Goal: Task Accomplishment & Management: Complete application form

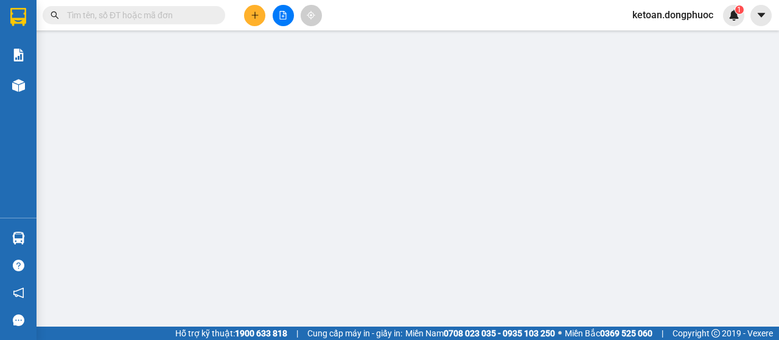
click at [128, 10] on input "text" at bounding box center [139, 15] width 144 height 13
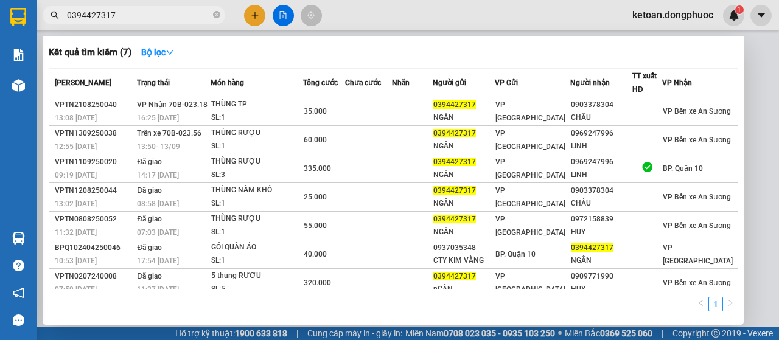
type input "0394427317"
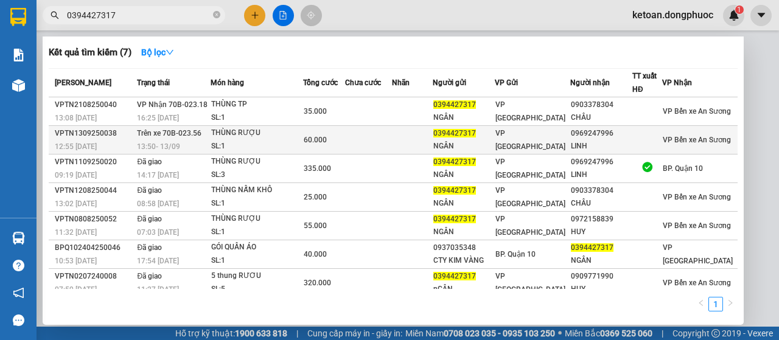
click at [90, 145] on span "12:55 [DATE]" at bounding box center [76, 146] width 42 height 9
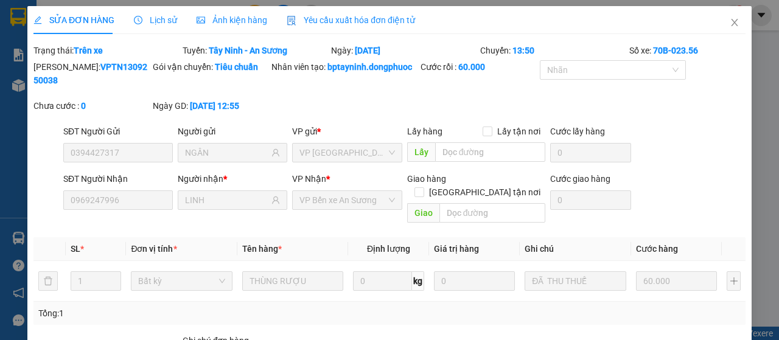
type input "0394427317"
type input "NGÂN"
type input "0969247996"
type input "LINH"
type input "60.000"
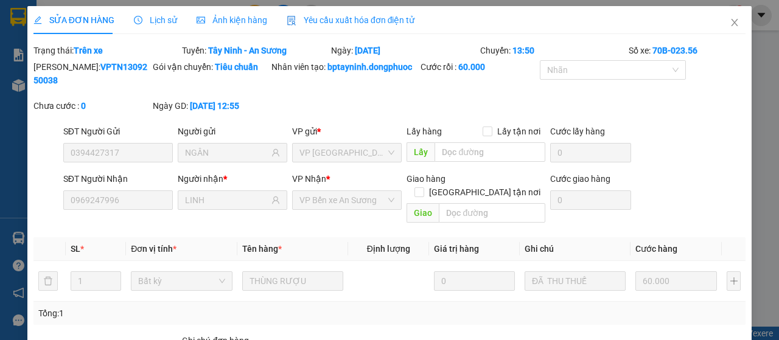
click at [370, 19] on span "Yêu cầu xuất hóa đơn điện tử" at bounding box center [351, 20] width 128 height 10
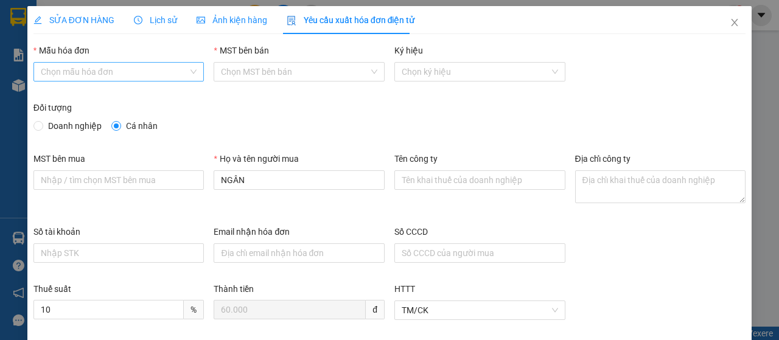
click at [115, 69] on input "Mẫu hóa đơn" at bounding box center [115, 72] width 148 height 18
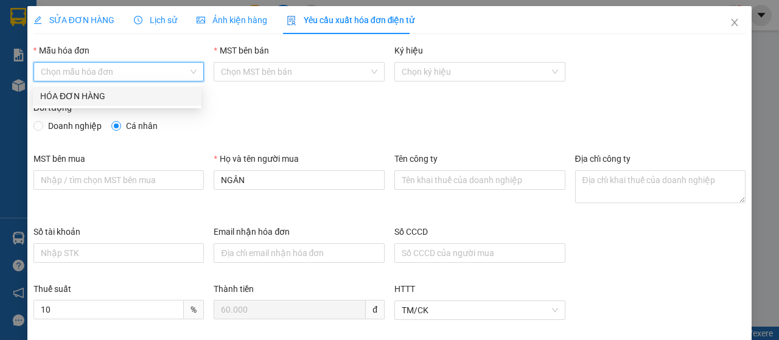
drag, startPoint x: 90, startPoint y: 100, endPoint x: 96, endPoint y: 102, distance: 6.4
click at [90, 100] on div "HÓA ĐƠN HÀNG" at bounding box center [117, 95] width 154 height 13
type input "8"
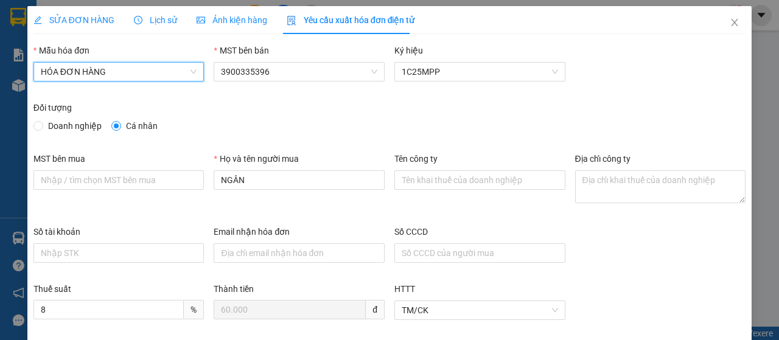
click at [83, 131] on span "Doanh nghiệp" at bounding box center [74, 125] width 63 height 13
click at [42, 130] on input "Doanh nghiệp" at bounding box center [37, 125] width 9 height 9
radio input "true"
radio input "false"
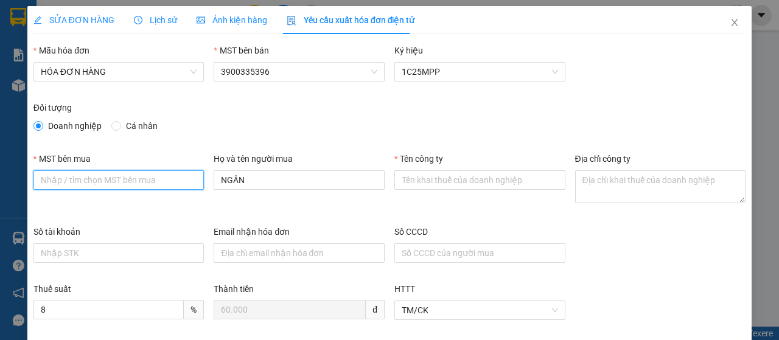
click at [88, 174] on input "MST bên mua" at bounding box center [118, 179] width 171 height 19
click at [116, 176] on input "MST bên mua" at bounding box center [118, 179] width 171 height 19
type input "3901162964"
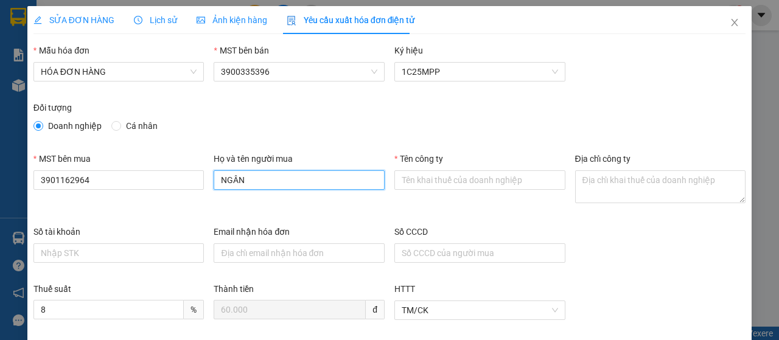
click at [258, 177] on input "NGÂN" at bounding box center [299, 179] width 171 height 19
drag, startPoint x: 250, startPoint y: 180, endPoint x: 215, endPoint y: 191, distance: 35.6
click at [215, 191] on div "Họ và tên người mua NGÂN" at bounding box center [299, 173] width 171 height 43
type input "[PERSON_NAME]"
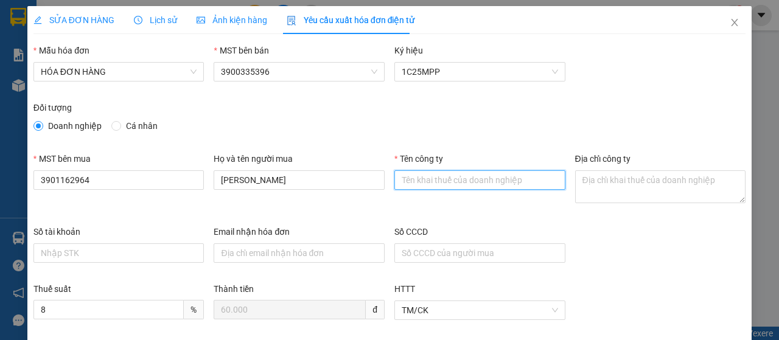
click at [425, 175] on input "Tên công ty" at bounding box center [479, 179] width 171 height 19
click at [425, 177] on input "Tên công ty" at bounding box center [479, 179] width 171 height 19
type input "CÔNG TY TNHH NGHIÊN CỨU, ỨNG DỤNG MÍA ĐƯỜNG THÀNH THÀNH CÔNG"
click at [503, 181] on input "CÔNG TY TNHH NGHIÊN CỨU, ỨNG DỤNG MÍA ĐƯỜNG THÀNH THÀNH CÔNG" at bounding box center [479, 179] width 171 height 19
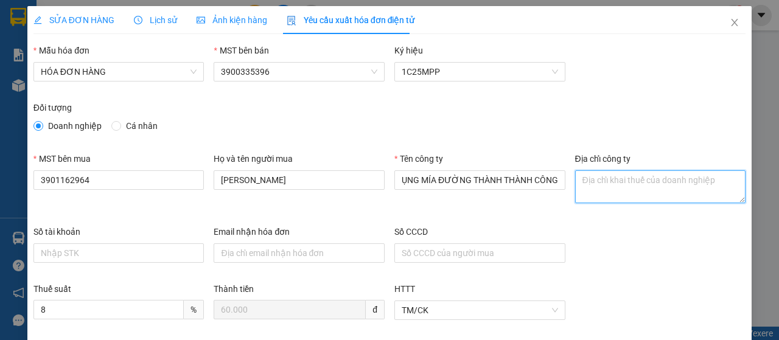
click at [609, 177] on textarea "Địa chỉ công ty" at bounding box center [660, 186] width 171 height 33
click at [610, 181] on textarea "Địa chỉ công ty" at bounding box center [660, 186] width 171 height 33
paste textarea "Số 99, [GEOGRAPHIC_DATA],Xã [GEOGRAPHIC_DATA],Tỉnh [GEOGRAPHIC_DATA],[GEOGRAPHI…"
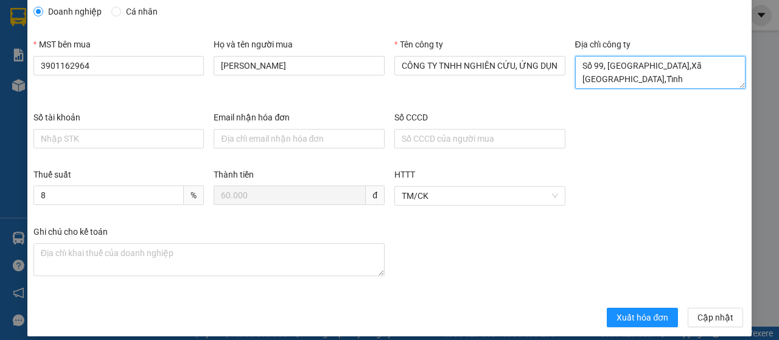
scroll to position [122, 0]
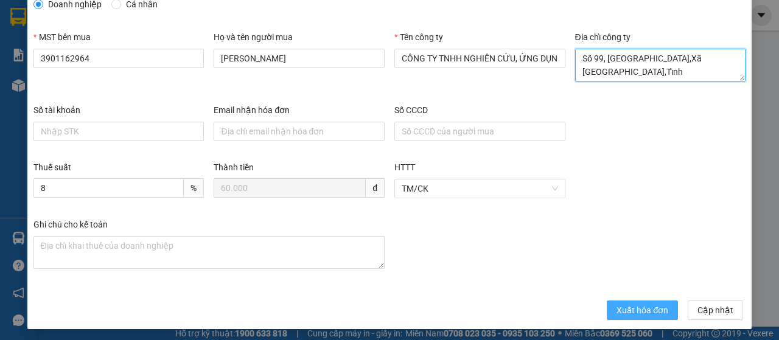
type textarea "Số 99, [GEOGRAPHIC_DATA],Xã [GEOGRAPHIC_DATA],Tỉnh [GEOGRAPHIC_DATA],[GEOGRAPHI…"
click at [636, 301] on button "Xuất hóa đơn" at bounding box center [642, 310] width 71 height 19
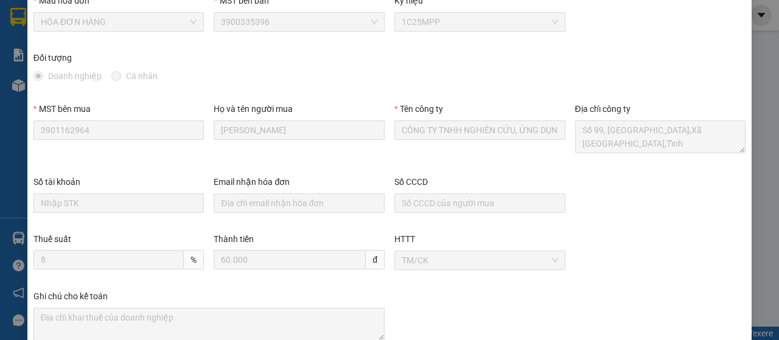
scroll to position [0, 0]
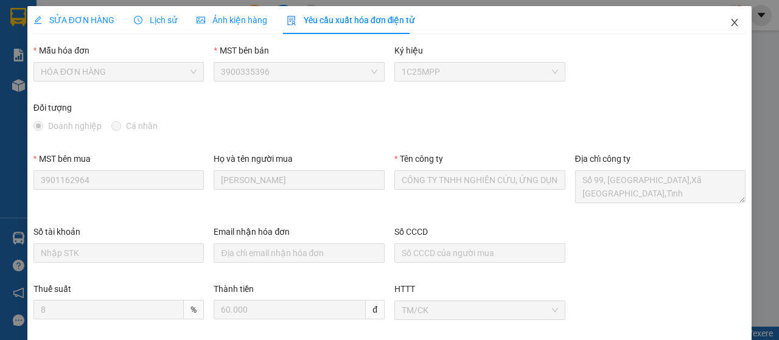
click at [730, 16] on span "Close" at bounding box center [735, 23] width 34 height 34
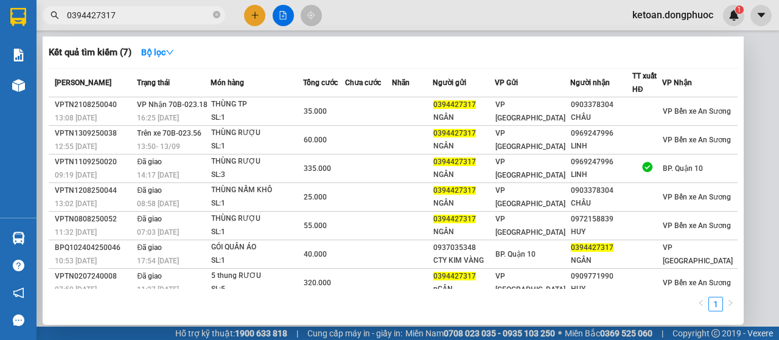
click at [158, 10] on input "0394427317" at bounding box center [139, 15] width 144 height 13
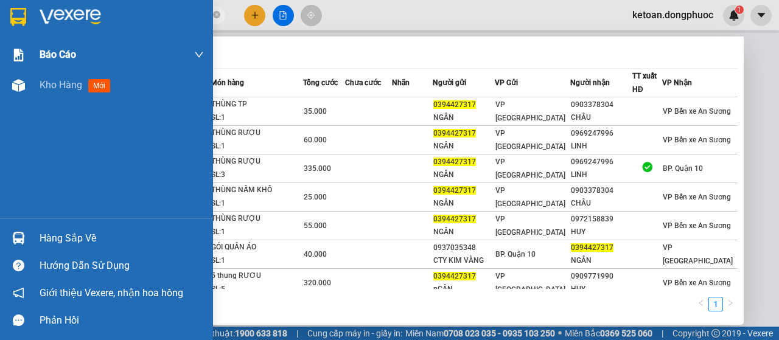
drag, startPoint x: 158, startPoint y: 10, endPoint x: 5, endPoint y: 40, distance: 156.2
click at [5, 40] on section "Kết quả tìm kiếm ( 7 ) Bộ lọc Mã ĐH Trạng thái Món hàng Tổng cước Chưa cước Nhã…" at bounding box center [389, 170] width 779 height 340
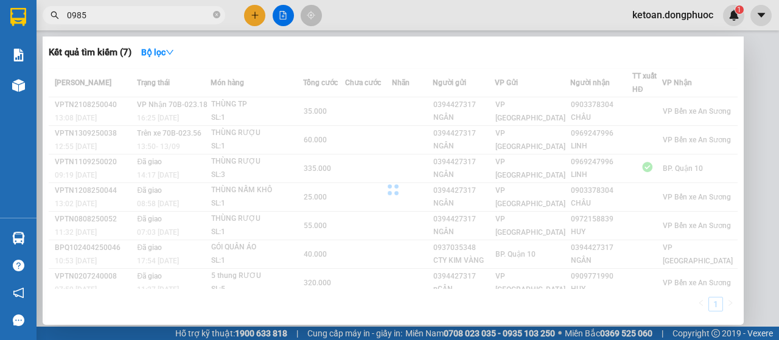
click at [267, 41] on div "Kết quả tìm kiếm ( 7 ) Bộ lọc Mã ĐH Trạng thái Món hàng Tổng cước Chưa cước Nhã…" at bounding box center [393, 181] width 701 height 289
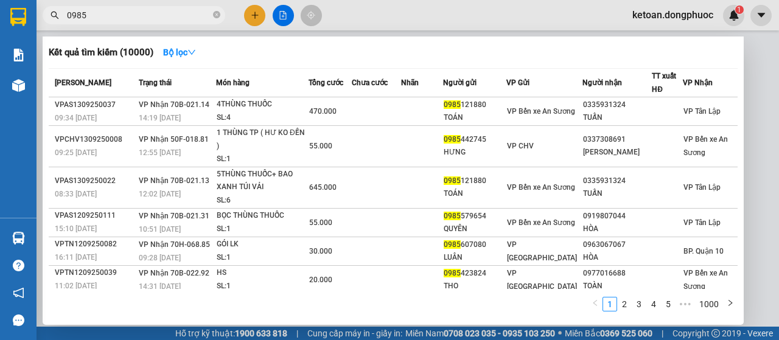
click at [135, 16] on input "0985" at bounding box center [139, 15] width 144 height 13
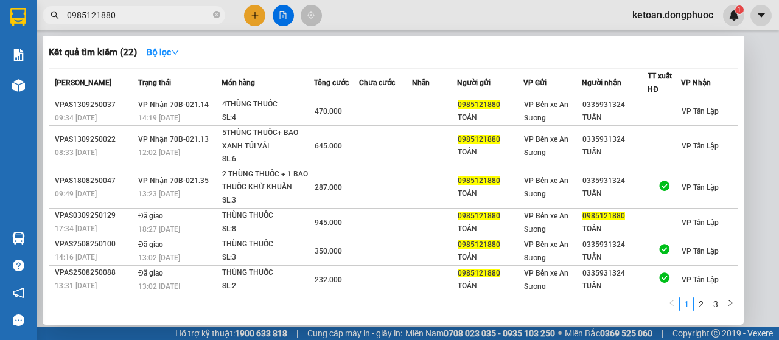
type input "0985121880"
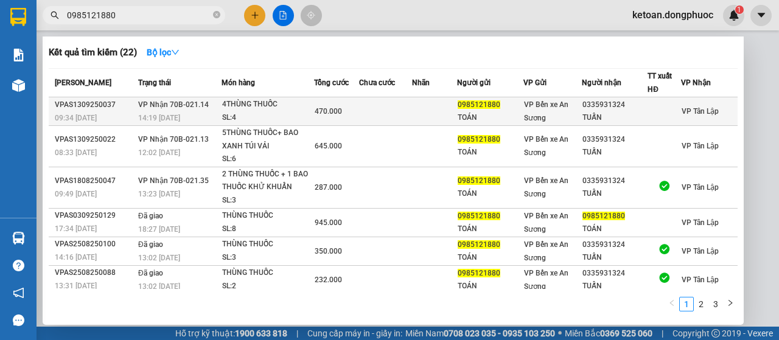
click at [111, 111] on div "VPAS1309250037" at bounding box center [95, 105] width 80 height 13
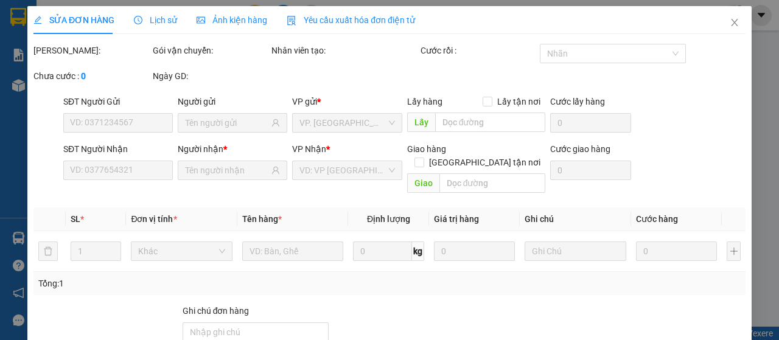
type input "0985121880"
type input "TOÁN"
type input "0335931324"
type input "TUẤN"
type input "470.000"
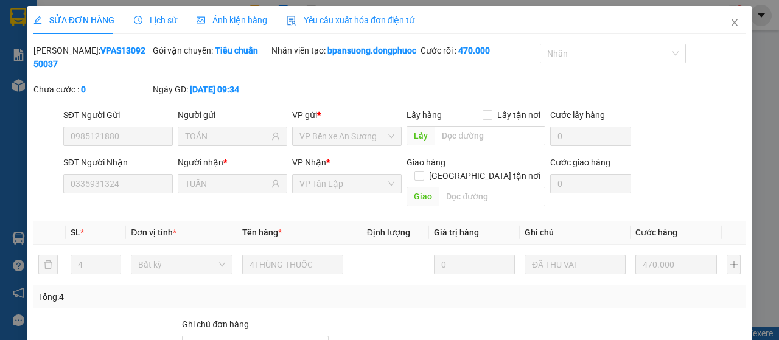
click at [374, 18] on span "Yêu cầu xuất hóa đơn điện tử" at bounding box center [351, 20] width 128 height 10
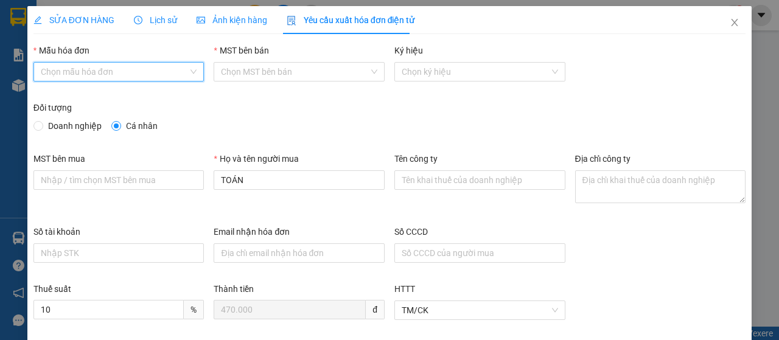
click at [116, 73] on input "Mẫu hóa đơn" at bounding box center [115, 72] width 148 height 18
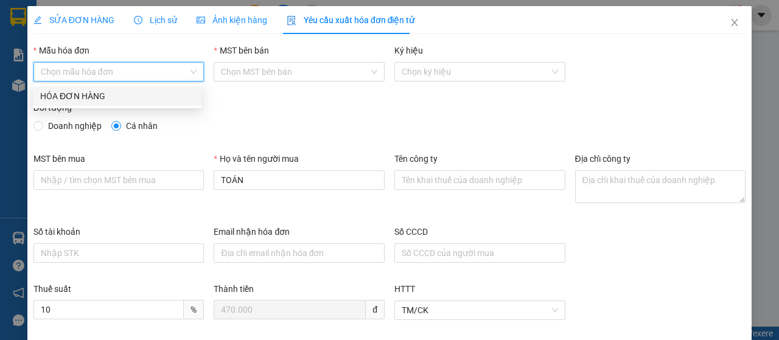
click at [110, 94] on div "HÓA ĐƠN HÀNG" at bounding box center [117, 95] width 154 height 13
type input "8"
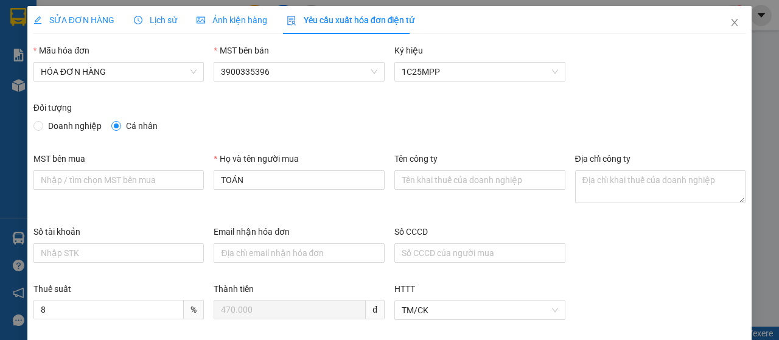
click at [84, 124] on span "Doanh nghiệp" at bounding box center [74, 125] width 63 height 13
click at [42, 124] on input "Doanh nghiệp" at bounding box center [37, 125] width 9 height 9
radio input "true"
radio input "false"
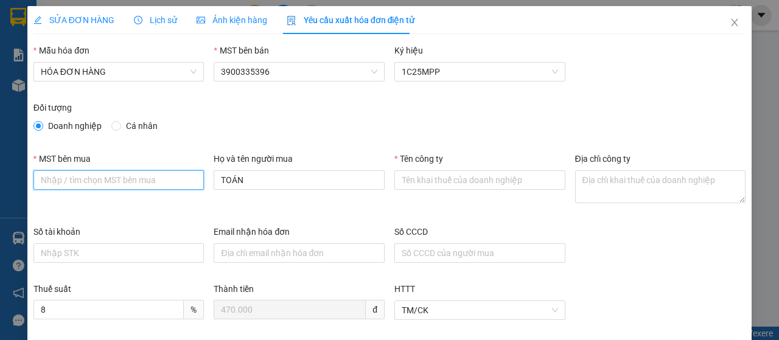
click at [96, 183] on input "MST bên mua" at bounding box center [118, 179] width 171 height 19
click at [159, 184] on input "MST bên mua" at bounding box center [118, 179] width 171 height 19
type input "0100773892-001"
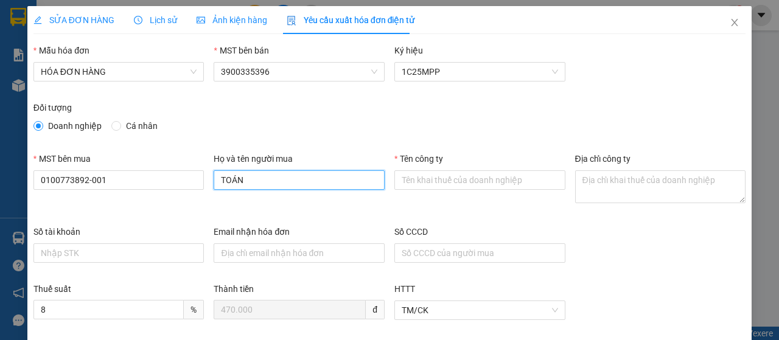
drag, startPoint x: 257, startPoint y: 179, endPoint x: 217, endPoint y: 188, distance: 40.6
click at [217, 188] on input "TOÁN" at bounding box center [299, 179] width 171 height 19
type input "[PERSON_NAME]"
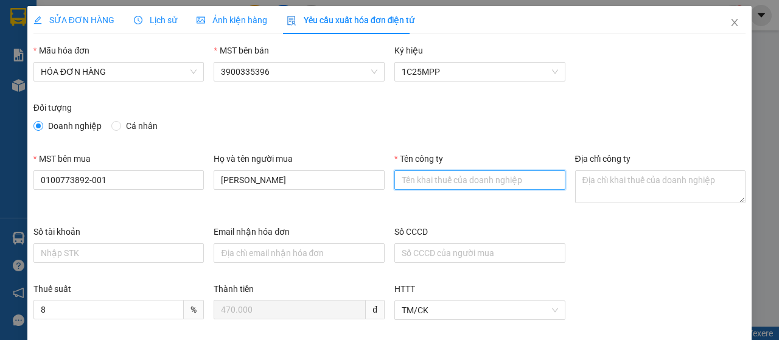
click at [405, 184] on input "Tên công ty" at bounding box center [479, 179] width 171 height 19
type input "Chi nhánh Công ty TNHH INTERTEK [GEOGRAPHIC_DATA] TẠI [GEOGRAPHIC_DATA]"
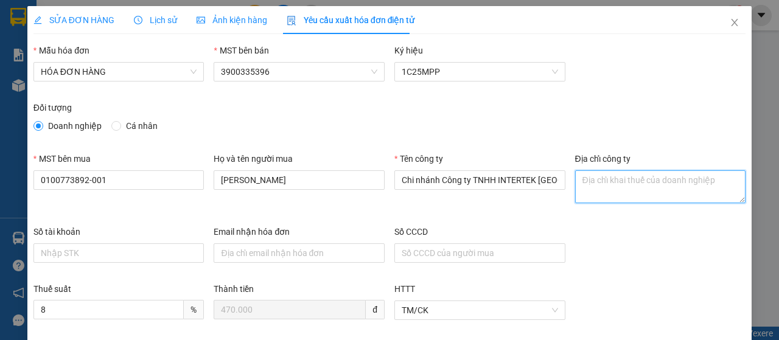
click at [590, 179] on textarea "Địa chỉ công ty" at bounding box center [660, 186] width 171 height 33
paste textarea "Tầng 1, 5, 6, 7, Tòa nhà S.O.H.O Biz, [GEOGRAPHIC_DATA], [GEOGRAPHIC_DATA], [GE…"
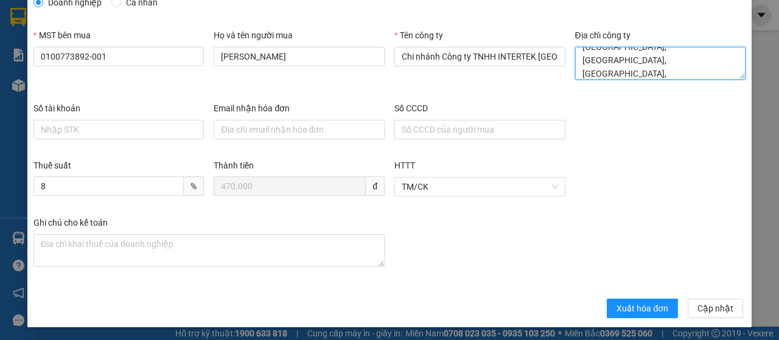
scroll to position [124, 0]
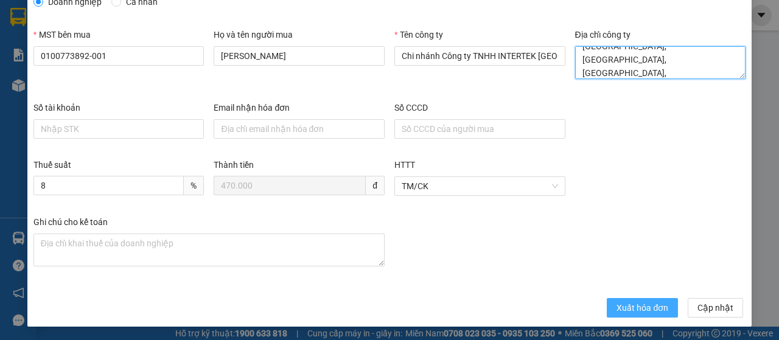
type textarea "Tầng 1, 5, 6, 7, Tòa nhà S.O.H.O Biz, [GEOGRAPHIC_DATA], [GEOGRAPHIC_DATA], [GE…"
click at [622, 299] on button "Xuất hóa đơn" at bounding box center [642, 307] width 71 height 19
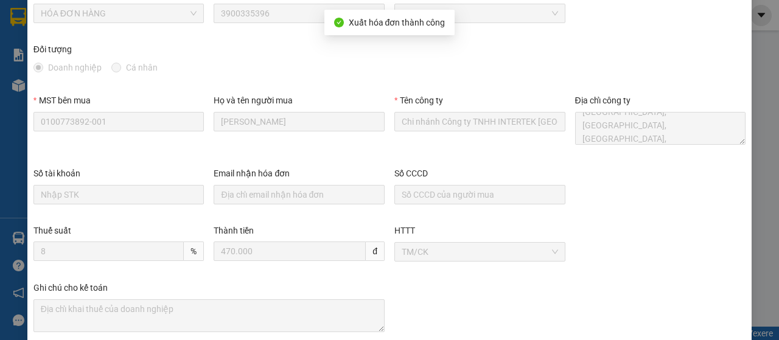
scroll to position [0, 0]
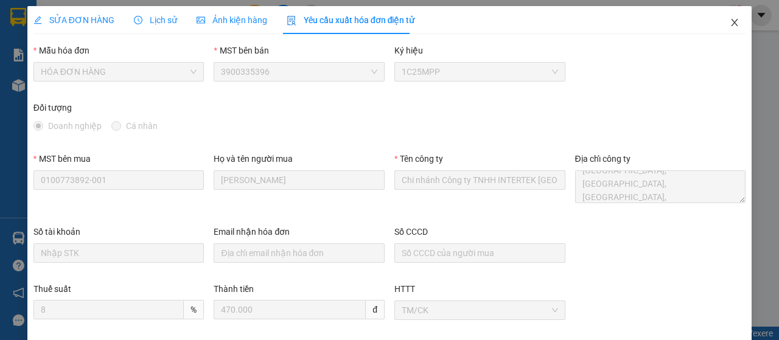
click at [730, 20] on icon "close" at bounding box center [735, 23] width 10 height 10
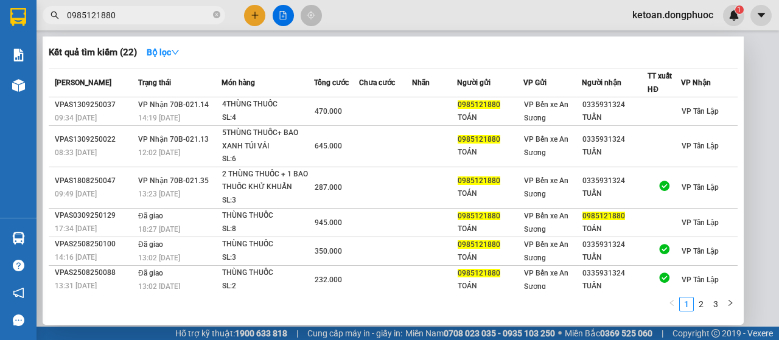
click at [158, 18] on input "0985121880" at bounding box center [139, 15] width 144 height 13
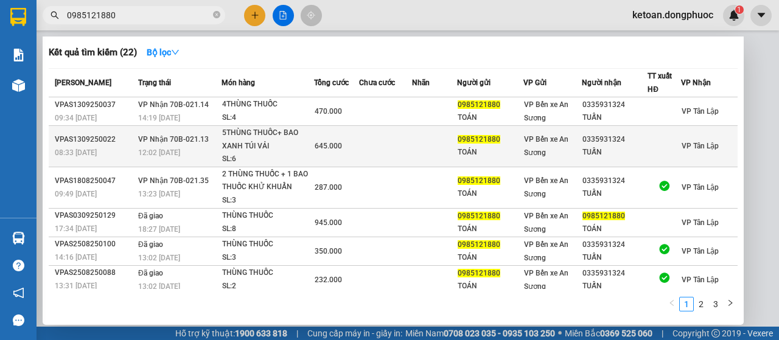
click at [113, 145] on div "VPAS1309250022" at bounding box center [95, 139] width 80 height 13
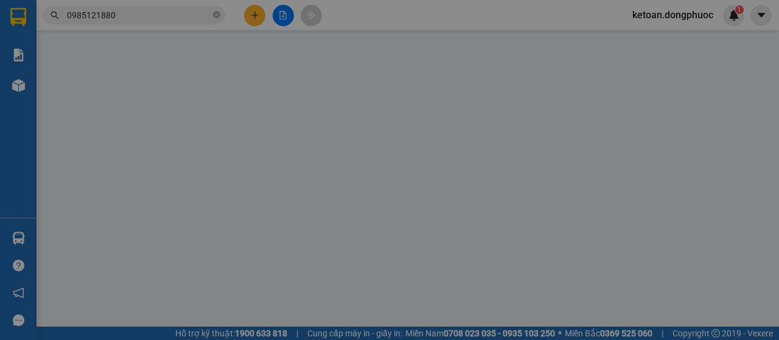
type input "0985121880"
type input "TOÁN"
type input "0335931324"
type input "TUẤN"
type input "645.000"
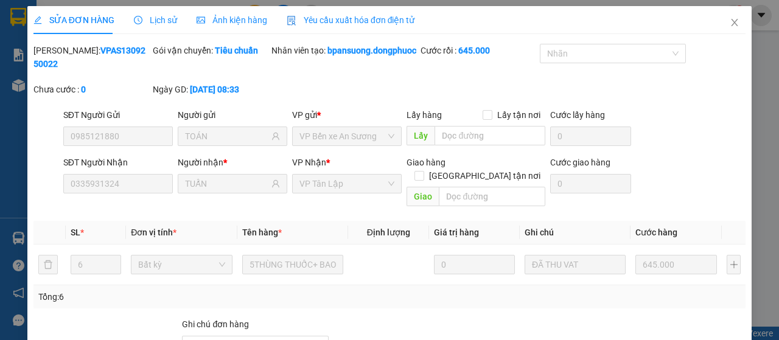
click at [327, 19] on span "Yêu cầu xuất hóa đơn điện tử" at bounding box center [351, 20] width 128 height 10
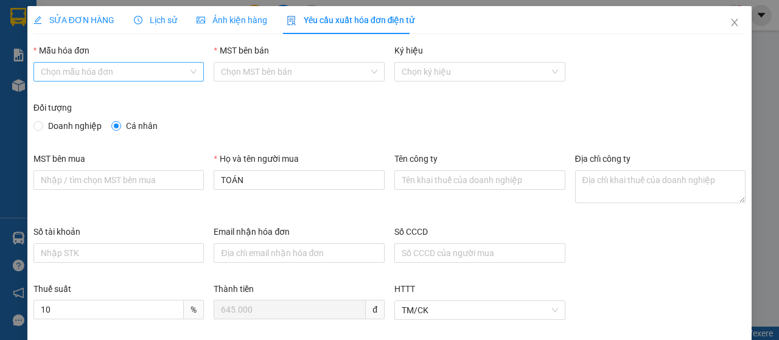
click at [135, 71] on input "Mẫu hóa đơn" at bounding box center [115, 72] width 148 height 18
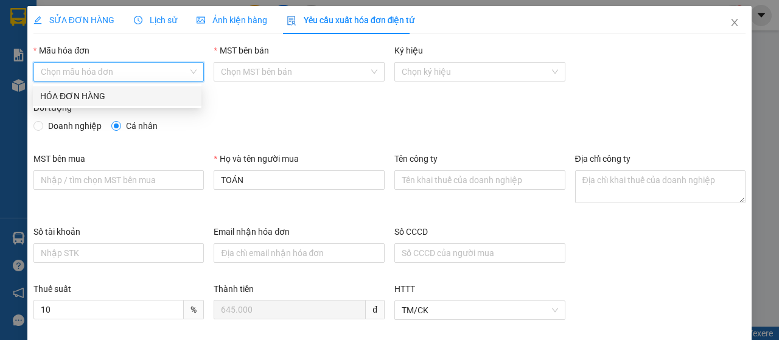
click at [131, 99] on div "HÓA ĐƠN HÀNG" at bounding box center [117, 95] width 154 height 13
type input "8"
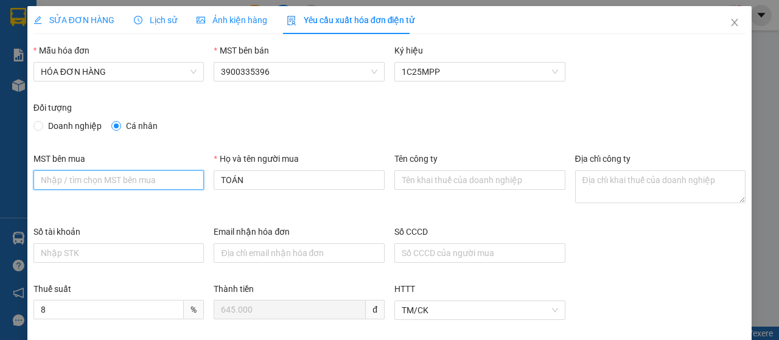
click at [100, 182] on input "MST bên mua" at bounding box center [118, 179] width 171 height 19
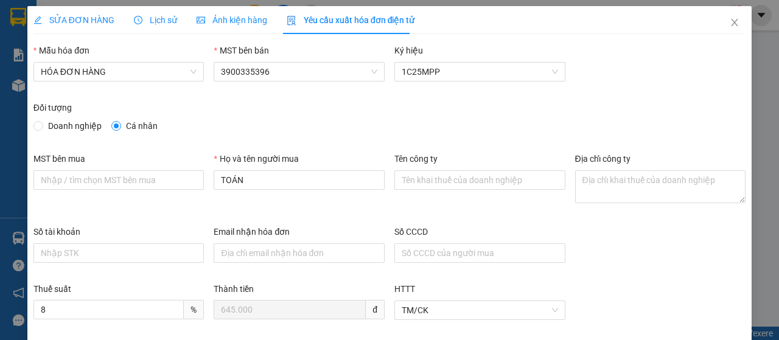
click at [86, 125] on span "Doanh nghiệp" at bounding box center [74, 125] width 63 height 13
click at [42, 125] on input "Doanh nghiệp" at bounding box center [37, 125] width 9 height 9
radio input "true"
radio input "false"
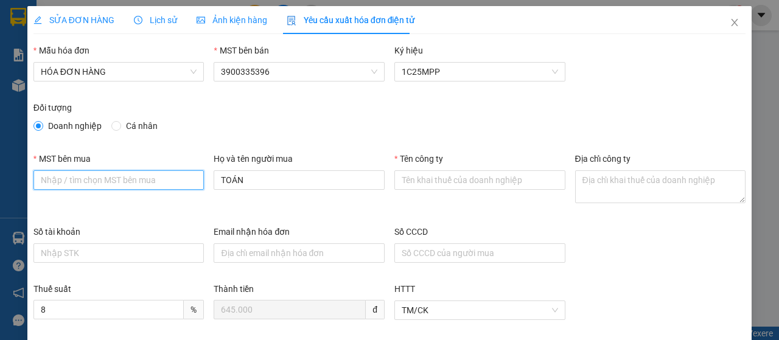
click at [74, 180] on input "MST bên mua" at bounding box center [118, 179] width 171 height 19
type input "0100773892-001"
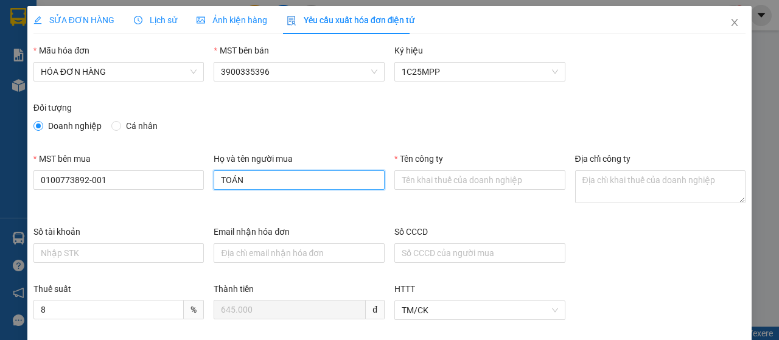
click at [264, 176] on input "TOÁN" at bounding box center [299, 179] width 171 height 19
click at [261, 173] on input "TOÁN" at bounding box center [299, 179] width 171 height 19
drag, startPoint x: 254, startPoint y: 173, endPoint x: 180, endPoint y: 187, distance: 76.2
click at [180, 187] on div "MST bên mua 0100773892-001 Họ và tên người mua TOÁN Tên công ty Địa chỉ công ty" at bounding box center [390, 188] width 722 height 73
type input "[PERSON_NAME]"
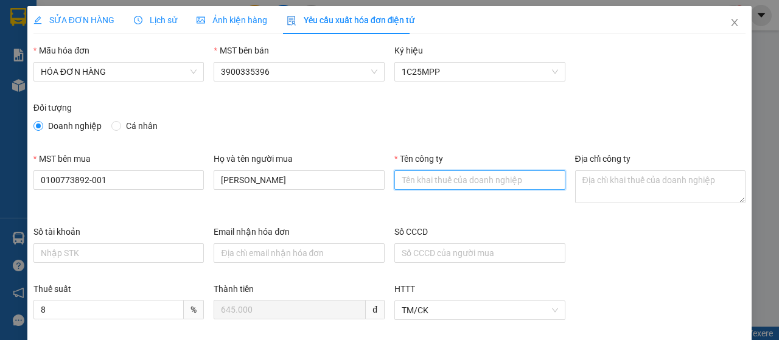
click at [422, 182] on input "Tên công ty" at bounding box center [479, 179] width 171 height 19
type input "Chi nhánh Công ty TNHH INTERTEK [GEOGRAPHIC_DATA] TẠI [GEOGRAPHIC_DATA]"
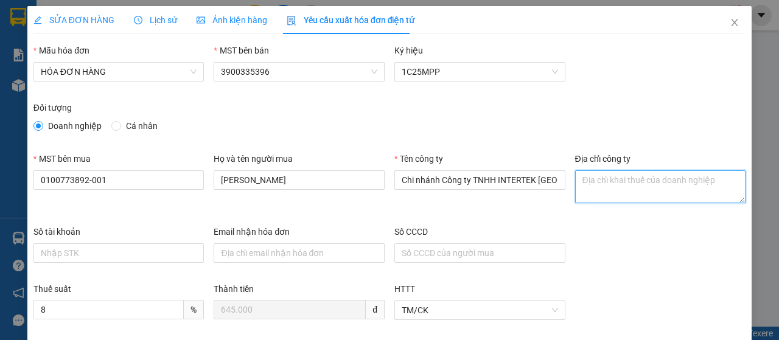
click at [614, 182] on textarea "Địa chỉ công ty" at bounding box center [660, 186] width 171 height 33
paste textarea "Tầng 1, 5, 6, 7, Tòa nhà S.O.H.O Biz, [GEOGRAPHIC_DATA], [GEOGRAPHIC_DATA], [GE…"
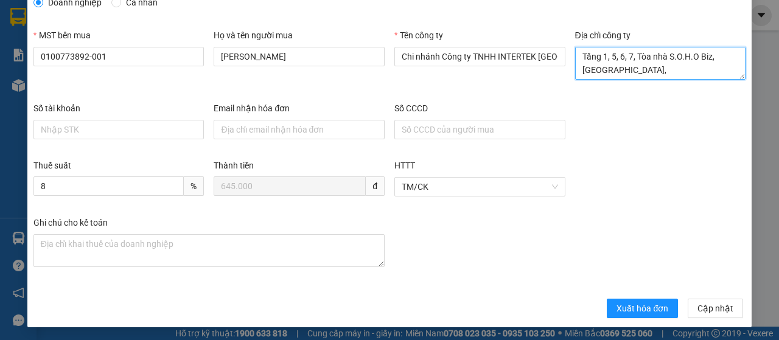
scroll to position [124, 0]
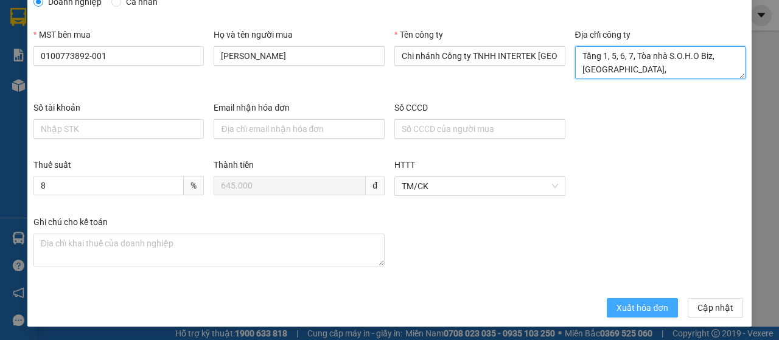
type textarea "Tầng 1, 5, 6, 7, Tòa nhà S.O.H.O Biz, [GEOGRAPHIC_DATA], [GEOGRAPHIC_DATA], [GE…"
drag, startPoint x: 634, startPoint y: 298, endPoint x: 595, endPoint y: 306, distance: 39.9
click at [634, 298] on button "Xuất hóa đơn" at bounding box center [642, 307] width 71 height 19
